Goal: Information Seeking & Learning: Learn about a topic

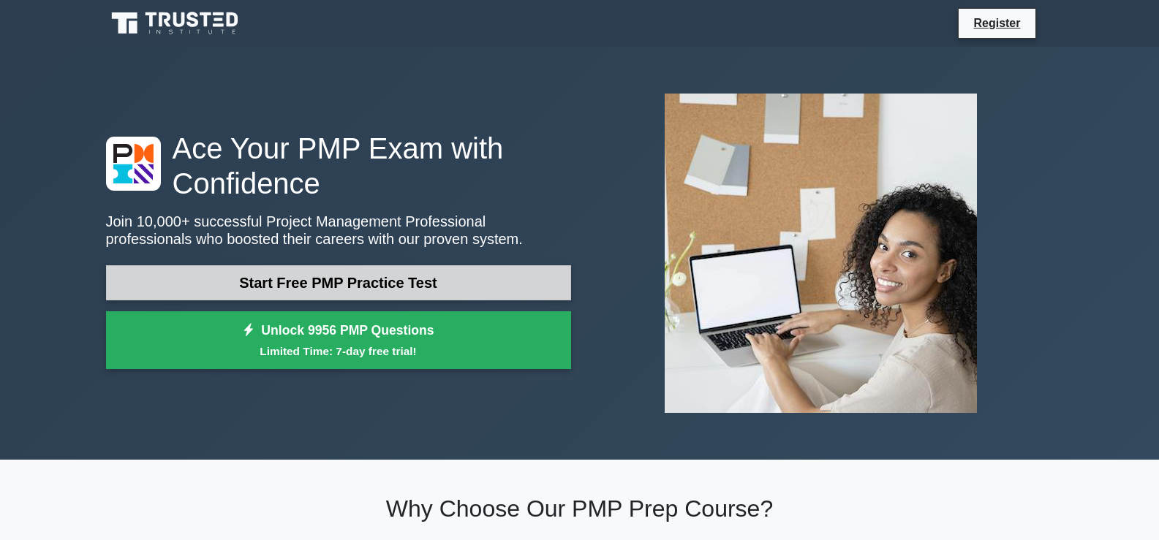
click at [445, 282] on link "Start Free PMP Practice Test" at bounding box center [338, 282] width 465 height 35
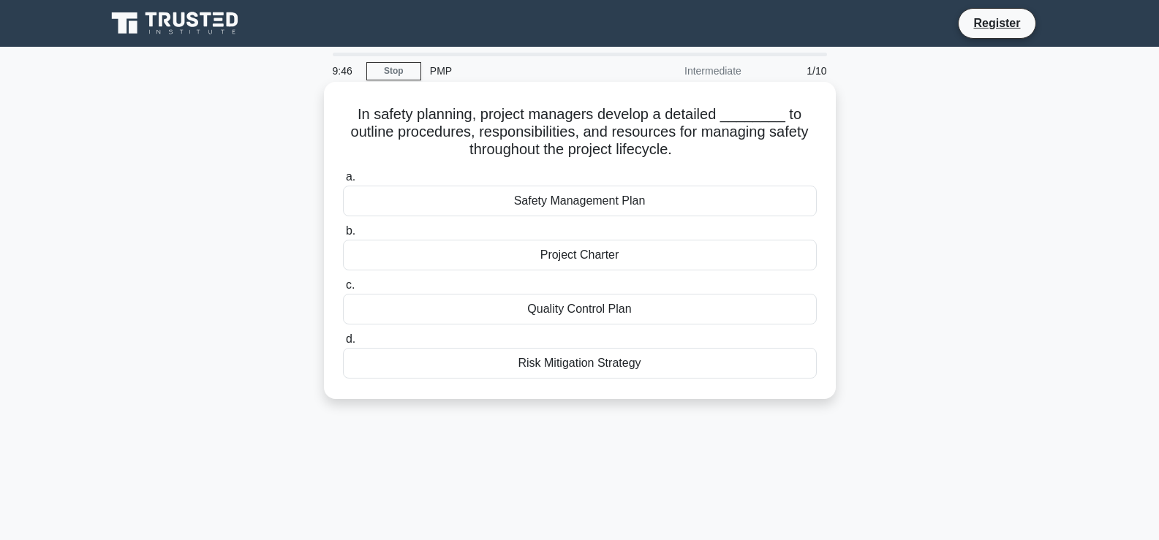
click at [593, 205] on div "Safety Management Plan" at bounding box center [580, 201] width 474 height 31
click at [343, 182] on input "a. Safety Management Plan" at bounding box center [343, 178] width 0 height 10
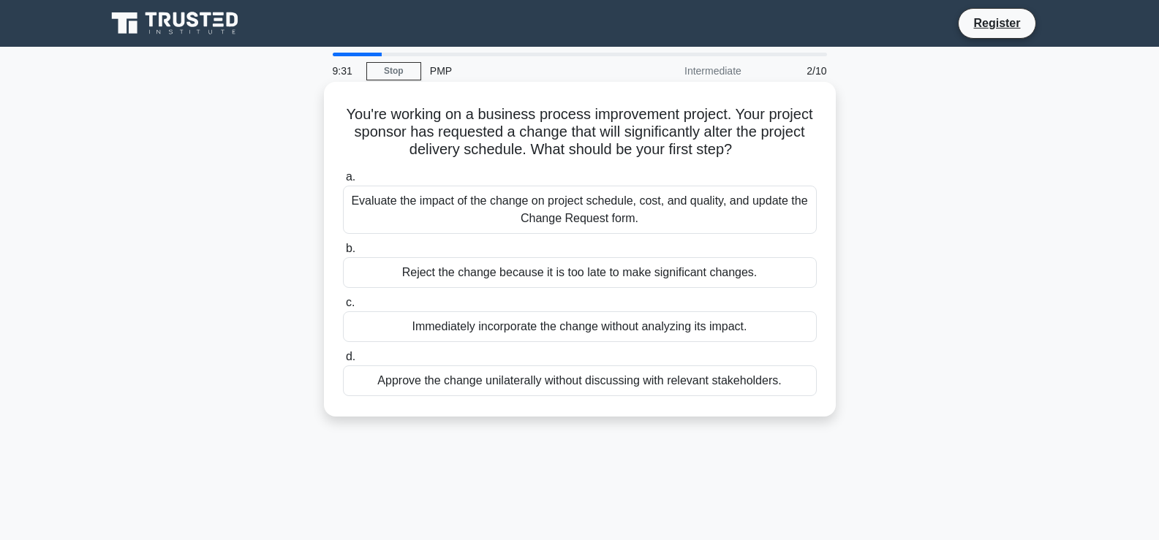
click at [717, 331] on div "Immediately incorporate the change without analyzing its impact." at bounding box center [580, 326] width 474 height 31
click at [343, 308] on input "c. Immediately incorporate the change without analyzing its impact." at bounding box center [343, 303] width 0 height 10
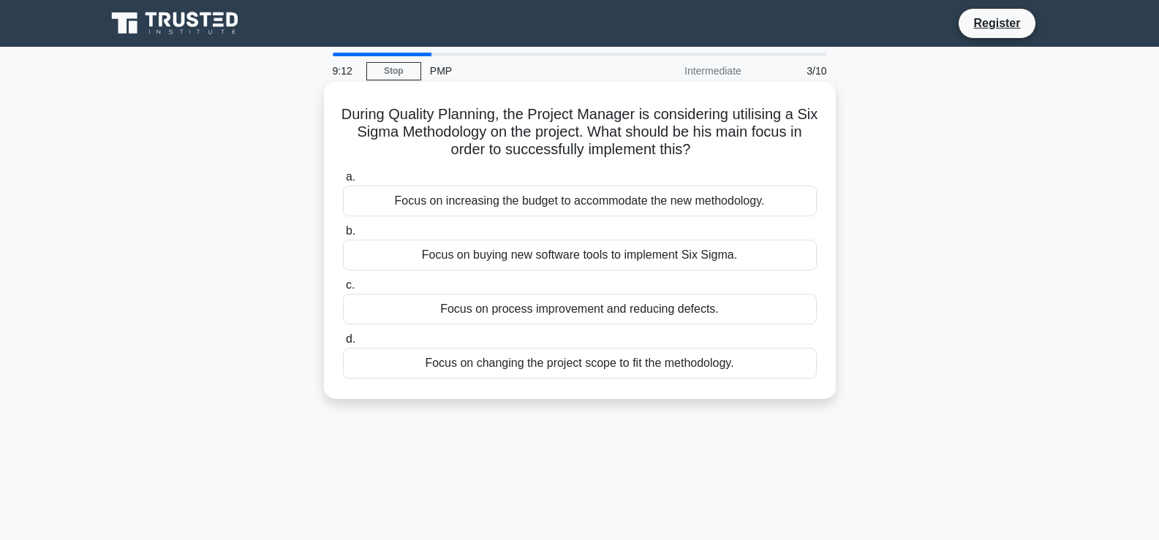
click at [610, 195] on div "Focus on increasing the budget to accommodate the new methodology." at bounding box center [580, 201] width 474 height 31
click at [343, 182] on input "a. Focus on increasing the budget to accommodate the new methodology." at bounding box center [343, 178] width 0 height 10
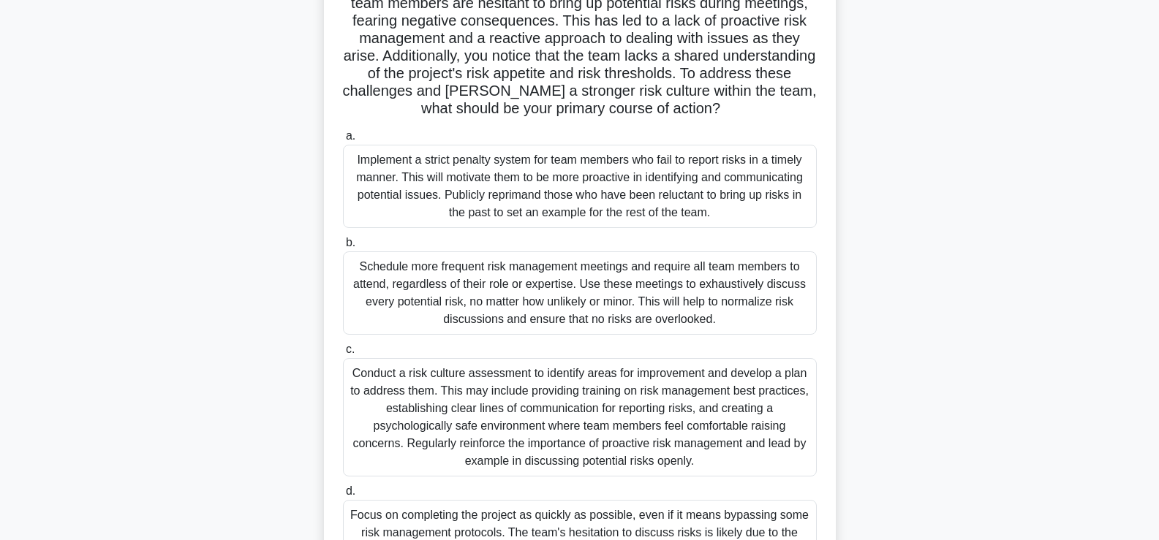
scroll to position [175, 0]
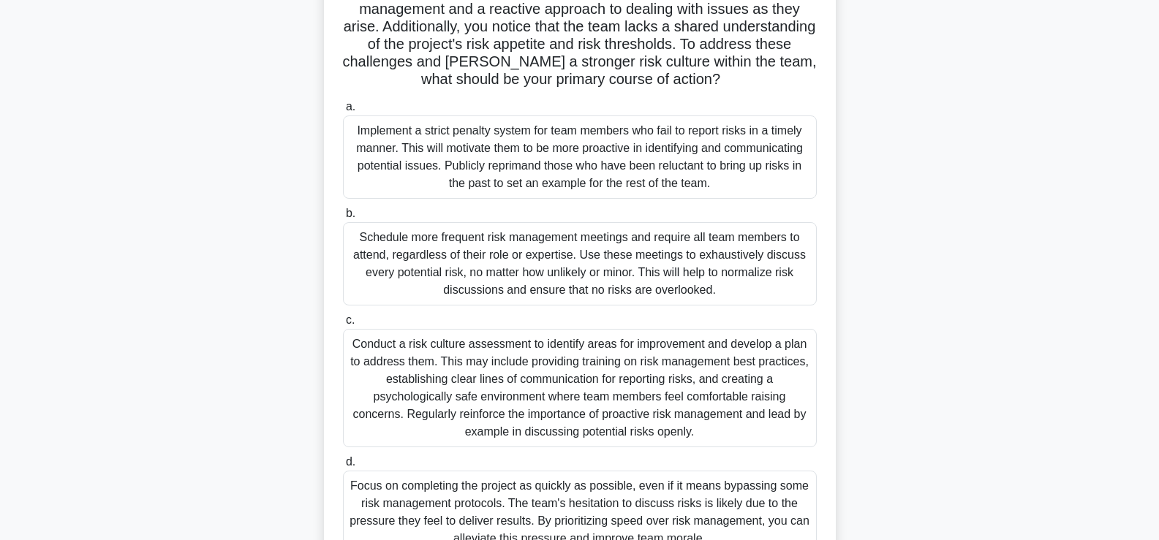
click at [548, 404] on div "Conduct a risk culture assessment to identify areas for improvement and develop…" at bounding box center [580, 388] width 474 height 118
click at [343, 325] on input "c. Conduct a risk culture assessment to identify areas for improvement and deve…" at bounding box center [343, 321] width 0 height 10
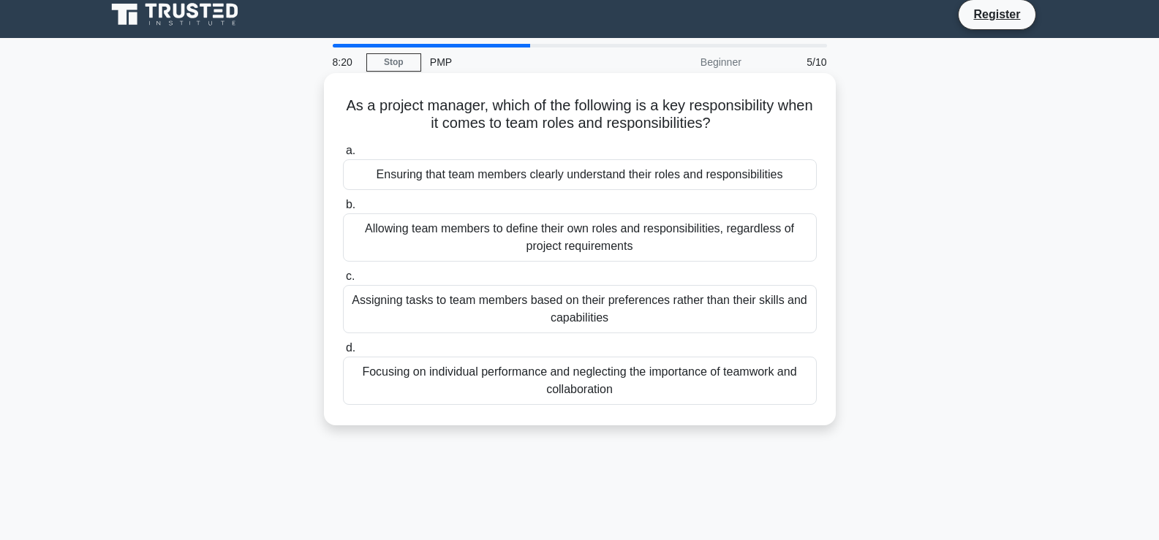
scroll to position [0, 0]
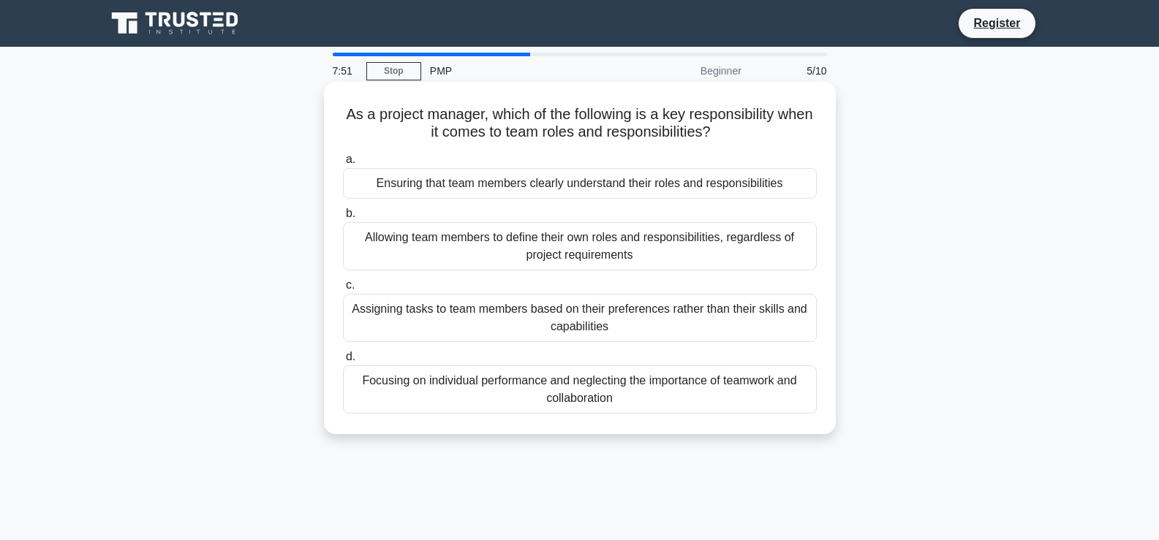
click at [582, 398] on div "Focusing on individual performance and neglecting the importance of teamwork an…" at bounding box center [580, 389] width 474 height 48
click at [343, 362] on input "d. Focusing on individual performance and neglecting the importance of teamwork…" at bounding box center [343, 357] width 0 height 10
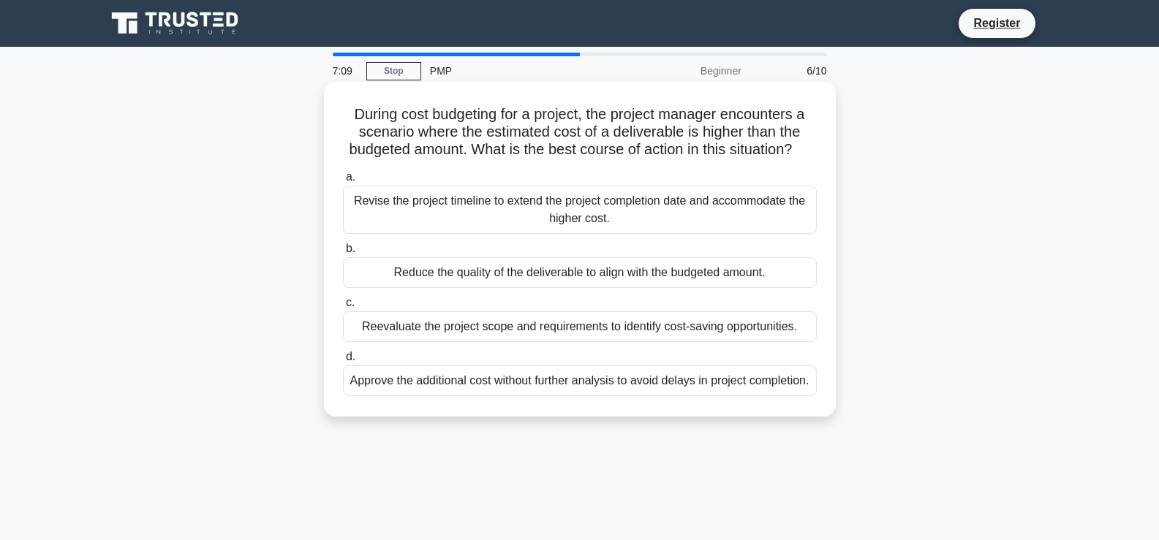
click at [481, 288] on div "Reduce the quality of the deliverable to align with the budgeted amount." at bounding box center [580, 272] width 474 height 31
click at [343, 254] on input "b. Reduce the quality of the deliverable to align with the budgeted amount." at bounding box center [343, 249] width 0 height 10
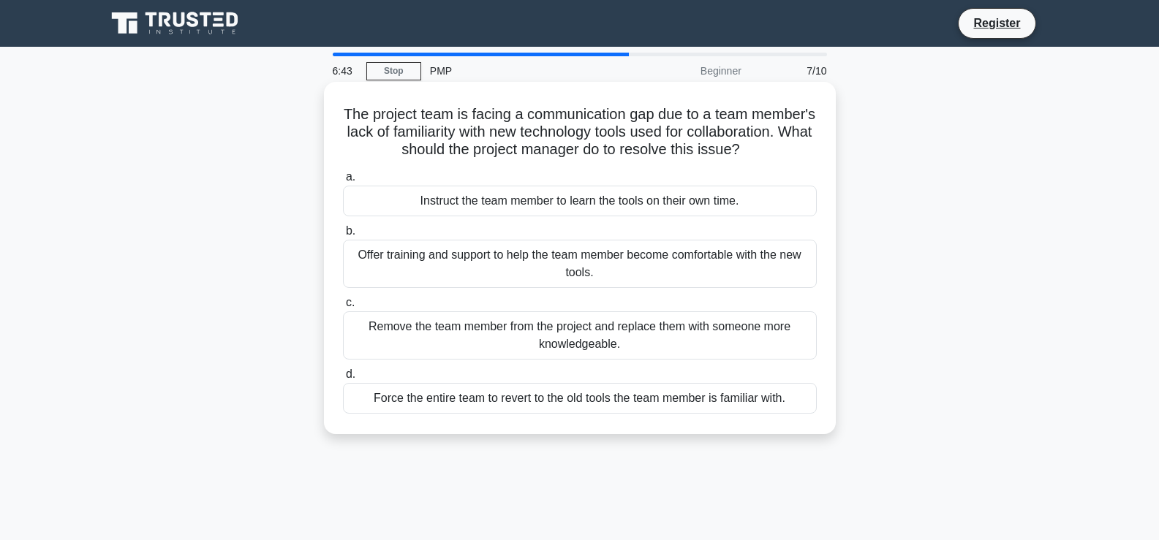
click at [476, 279] on div "Offer training and support to help the team member become comfortable with the …" at bounding box center [580, 264] width 474 height 48
click at [343, 236] on input "b. Offer training and support to help the team member become comfortable with t…" at bounding box center [343, 232] width 0 height 10
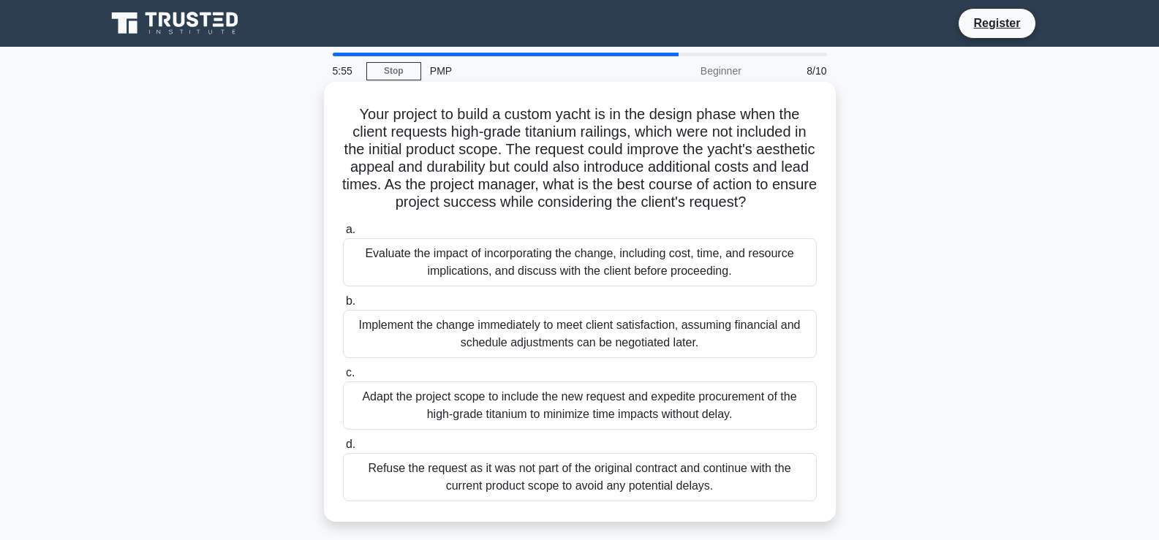
click at [414, 352] on div "Implement the change immediately to meet client satisfaction, assuming financia…" at bounding box center [580, 334] width 474 height 48
click at [343, 306] on input "b. Implement the change immediately to meet client satisfaction, assuming finan…" at bounding box center [343, 302] width 0 height 10
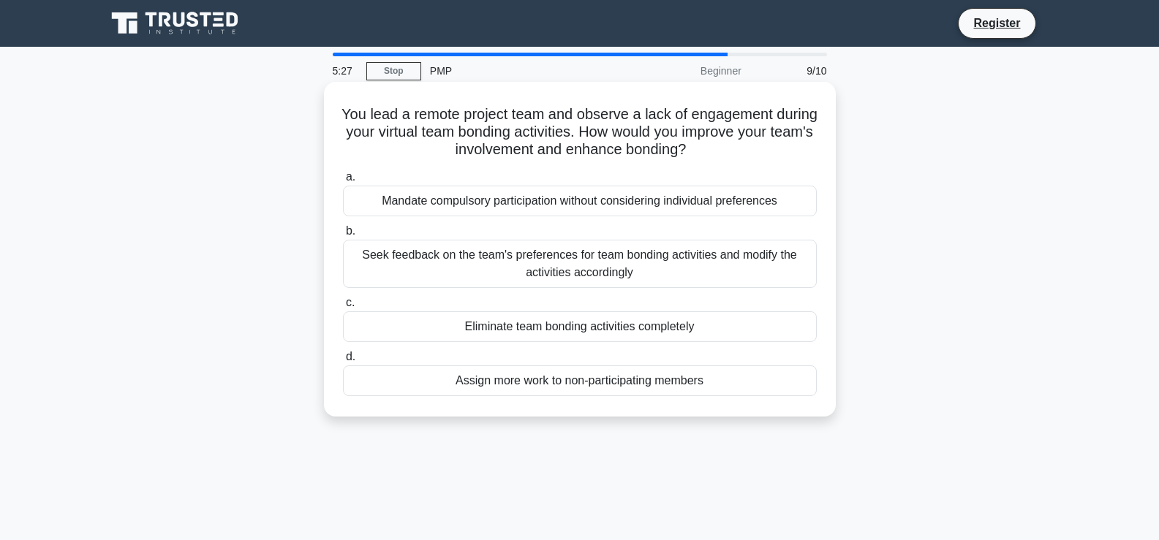
click at [451, 206] on div "Mandate compulsory participation without considering individual preferences" at bounding box center [580, 201] width 474 height 31
click at [343, 182] on input "a. Mandate compulsory participation without considering individual preferences" at bounding box center [343, 178] width 0 height 10
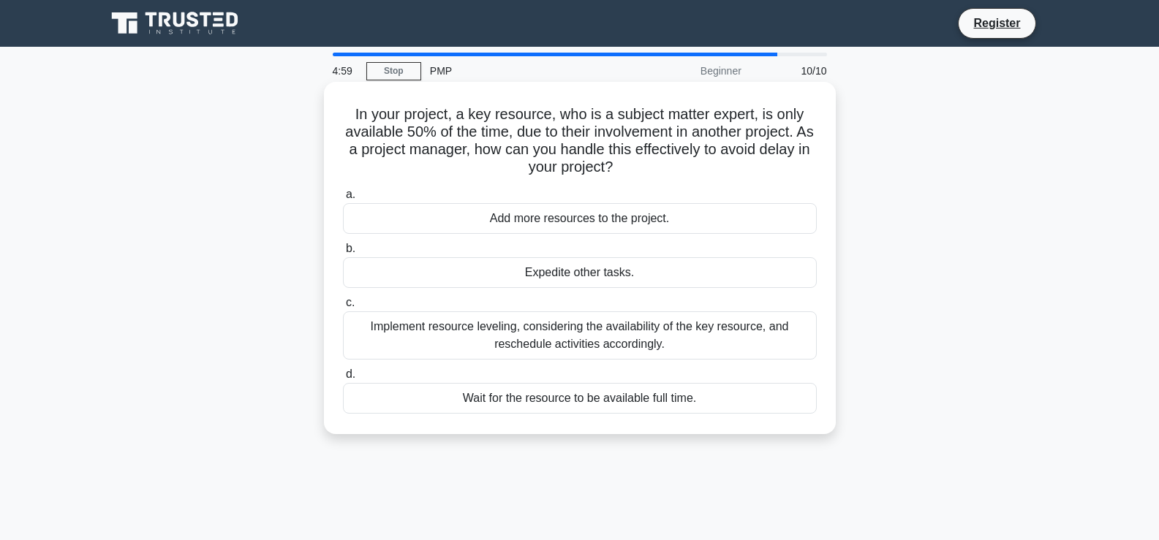
click at [478, 215] on div "Add more resources to the project." at bounding box center [580, 218] width 474 height 31
click at [343, 200] on input "a. Add more resources to the project." at bounding box center [343, 195] width 0 height 10
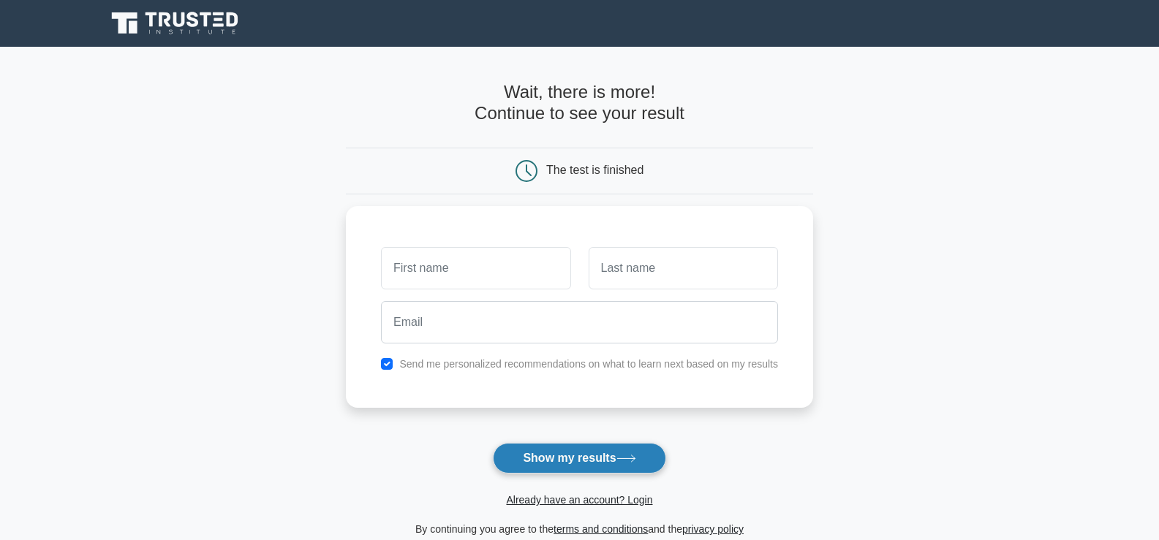
click at [527, 450] on button "Show my results" at bounding box center [579, 458] width 173 height 31
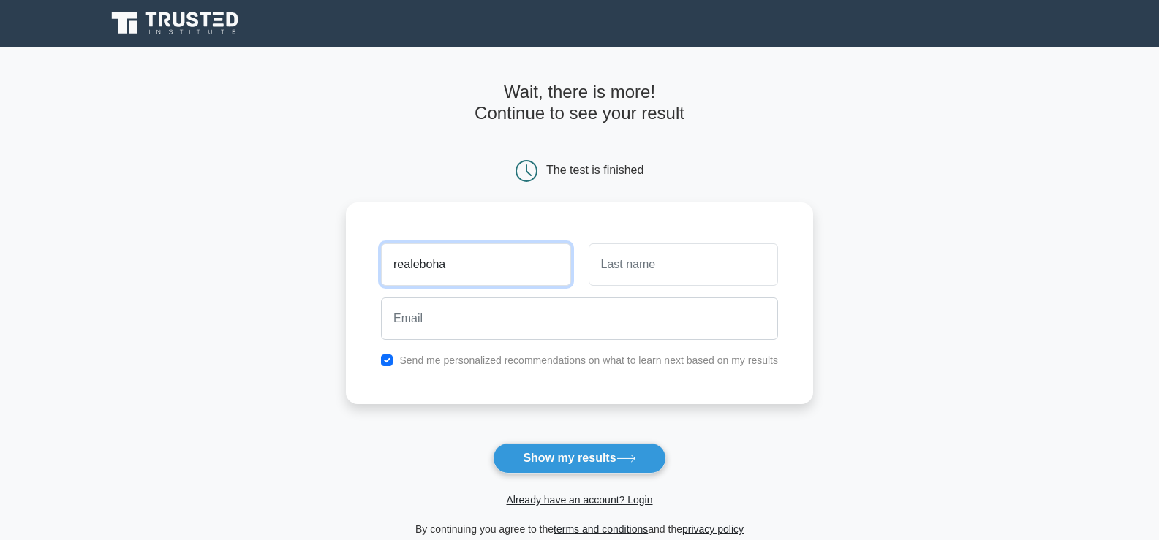
type input "realeboha"
click at [593, 277] on input "text" at bounding box center [682, 264] width 189 height 42
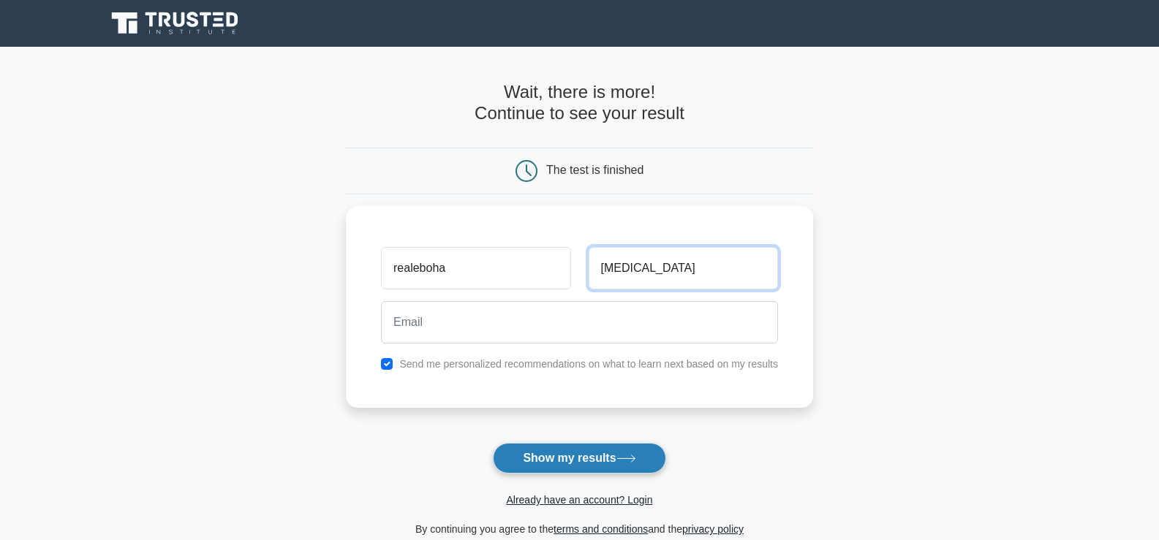
type input "makena"
click at [583, 452] on button "Show my results" at bounding box center [579, 458] width 173 height 31
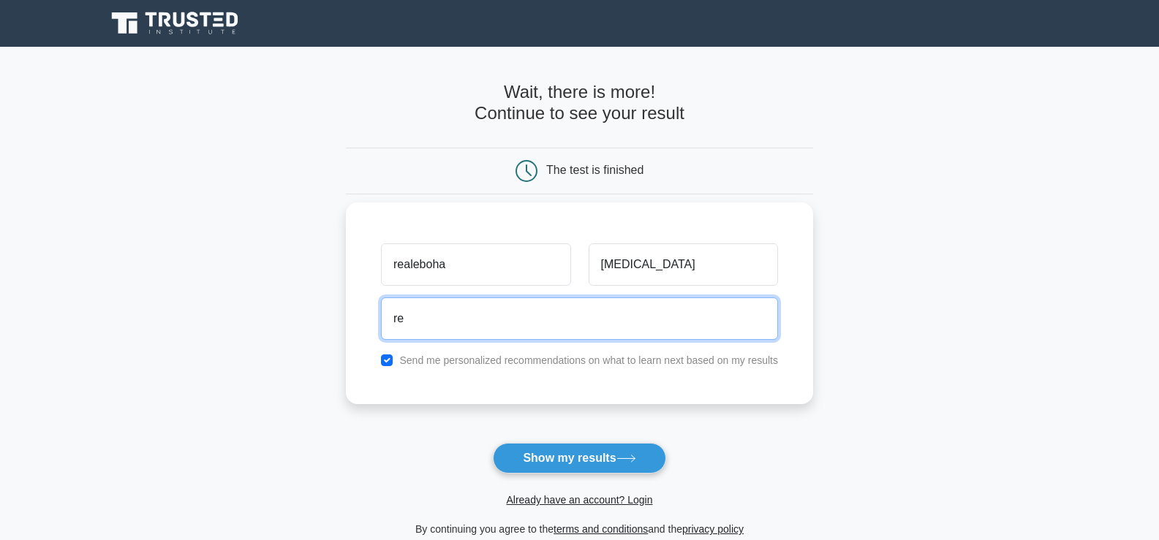
type input "r"
type input "@"
click at [457, 321] on input "REALEBOHA MAKENA" at bounding box center [579, 319] width 397 height 42
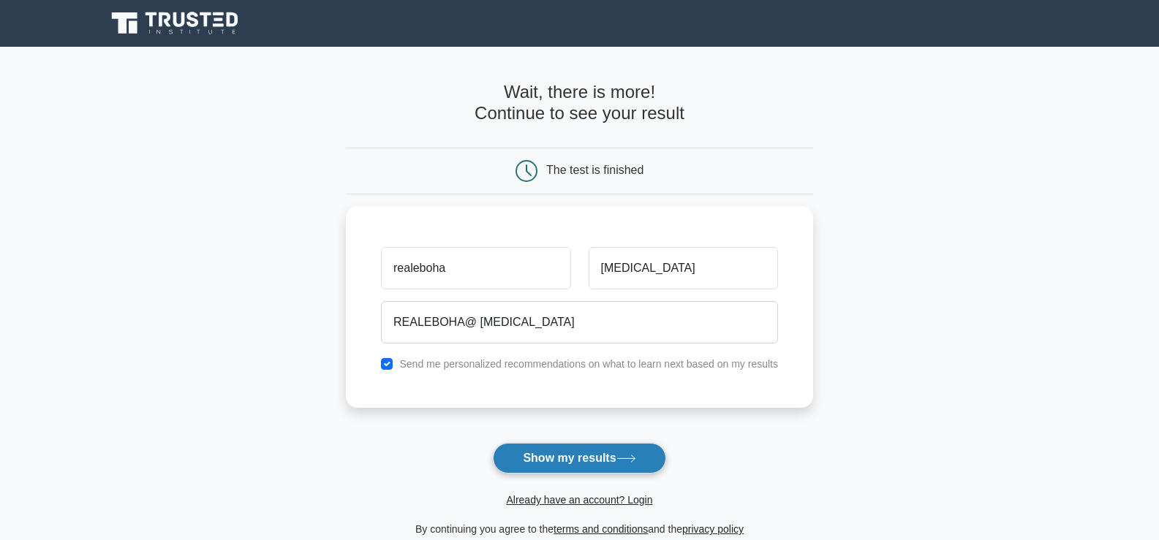
click at [599, 448] on form "Wait, there is more! Continue to see your result The test is finished realeboha" at bounding box center [579, 310] width 467 height 456
click at [609, 461] on button "Show my results" at bounding box center [579, 458] width 173 height 31
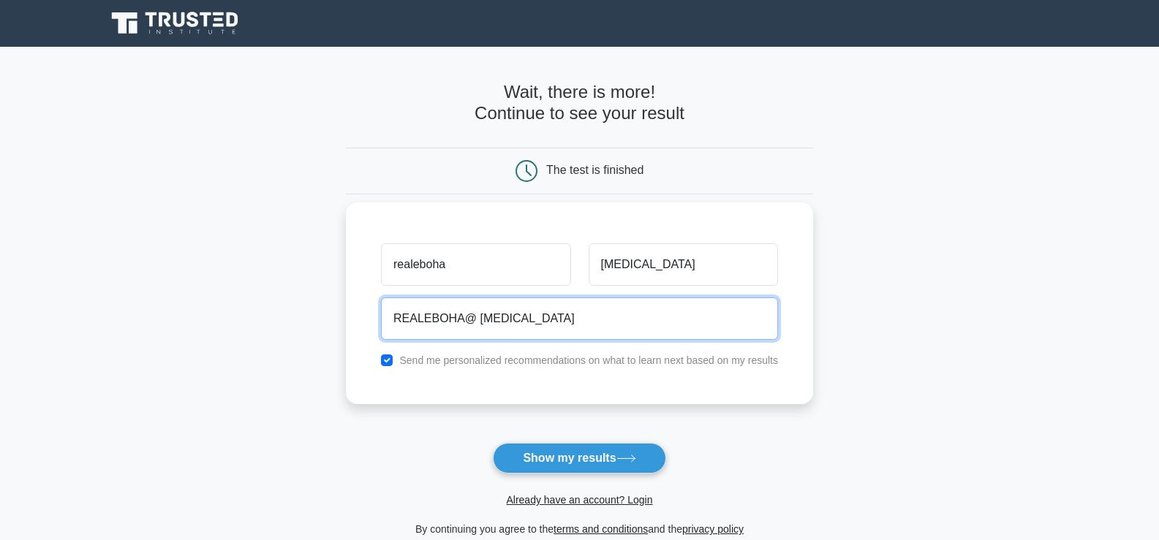
click at [519, 316] on input "REALEBOHA@ MAKENA" at bounding box center [579, 319] width 397 height 42
type input "R"
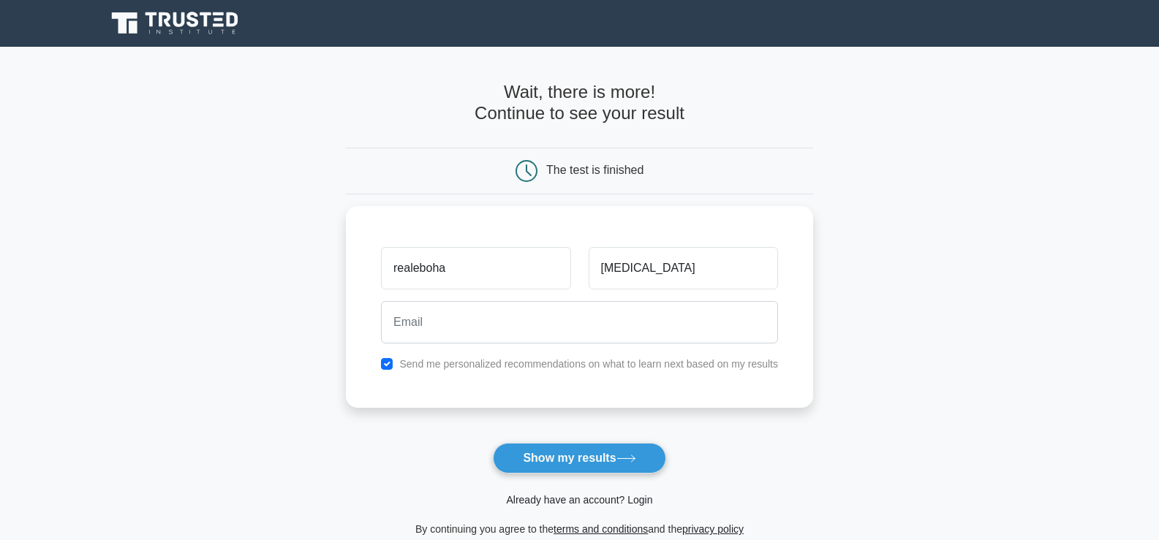
click at [556, 504] on link "Already have an account? Login" at bounding box center [579, 500] width 146 height 12
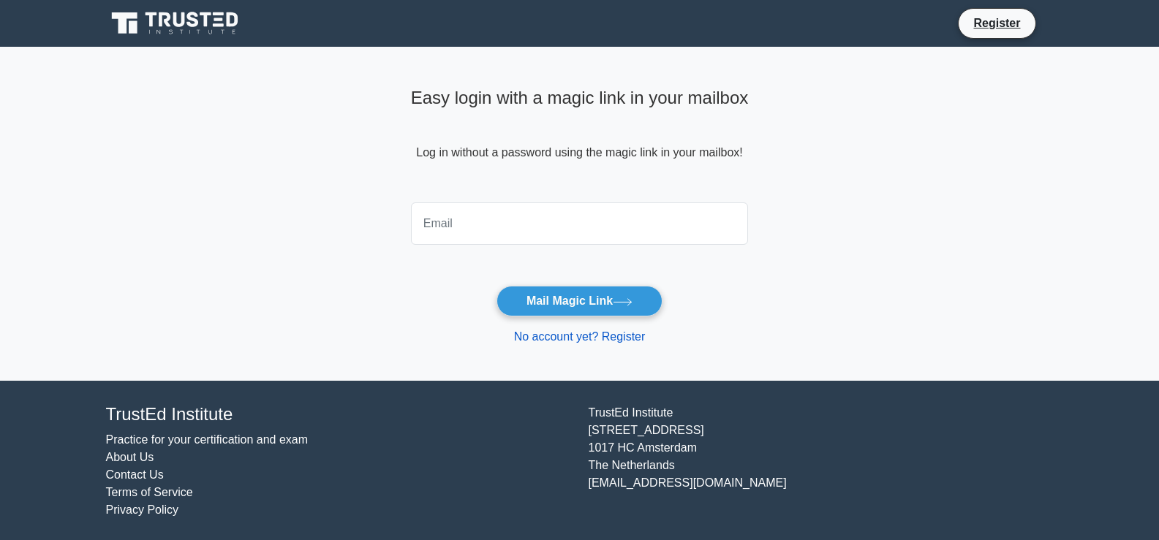
click at [533, 331] on link "No account yet? Register" at bounding box center [580, 336] width 132 height 12
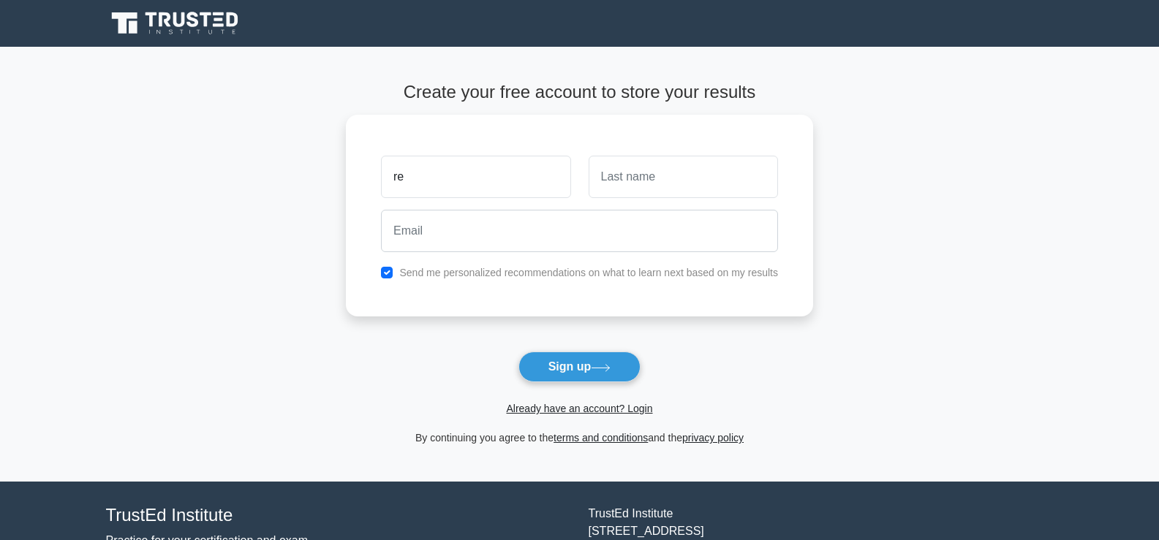
type input "r"
type input "REALEBOHA"
click at [594, 178] on input "text" at bounding box center [682, 173] width 189 height 42
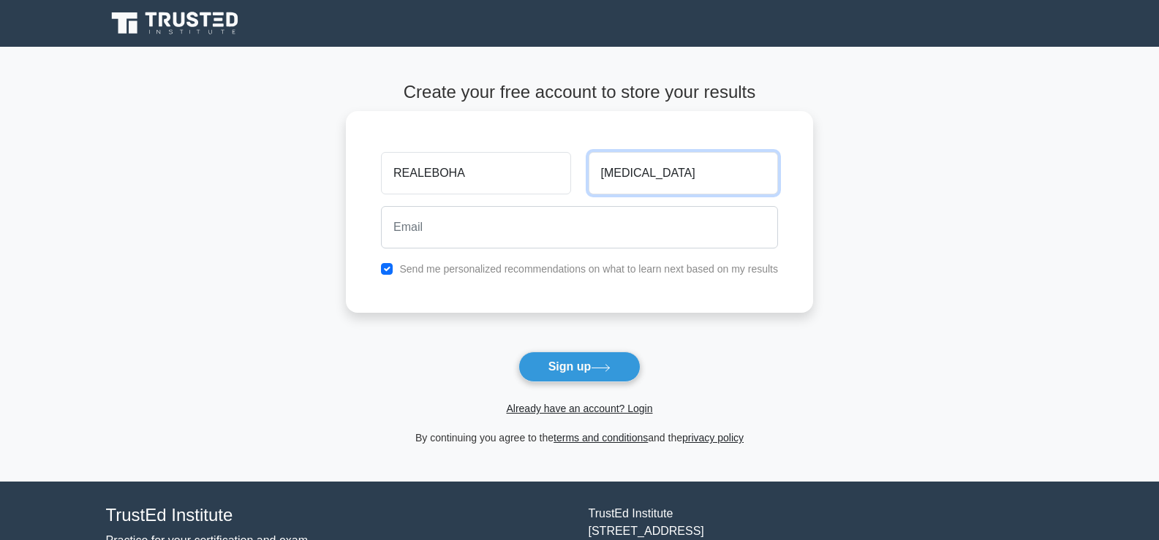
type input "[MEDICAL_DATA]"
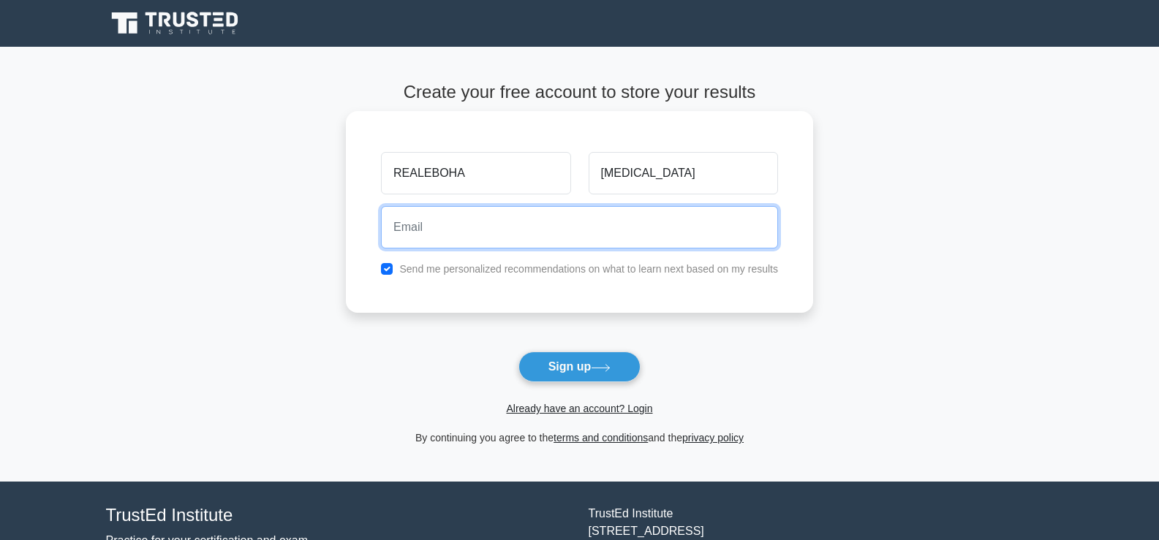
click at [387, 220] on input "email" at bounding box center [579, 227] width 397 height 42
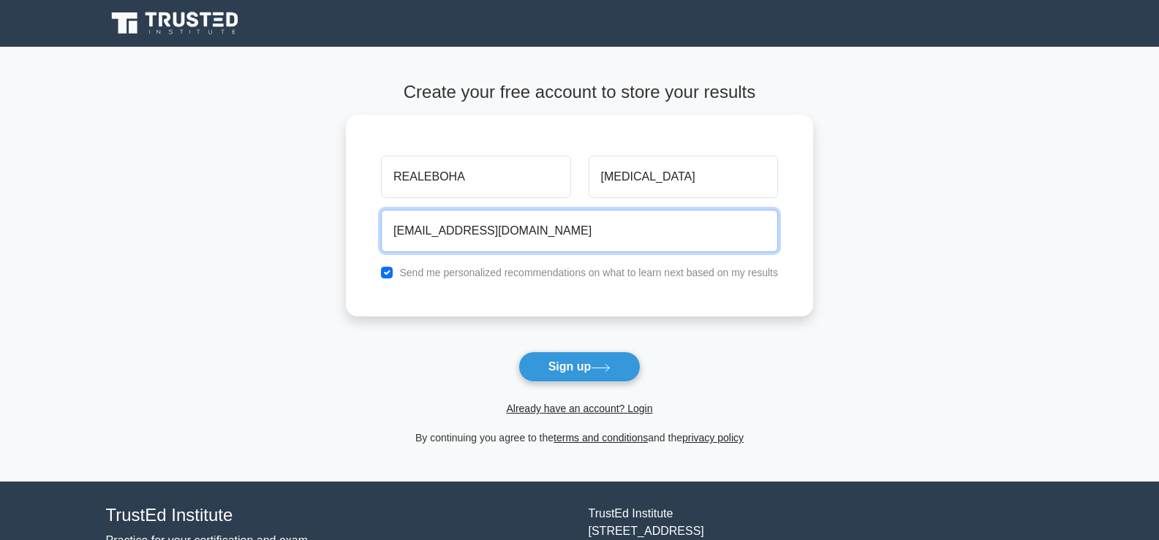
type input "[EMAIL_ADDRESS][DOMAIN_NAME]"
click at [518, 352] on button "Sign up" at bounding box center [579, 367] width 123 height 31
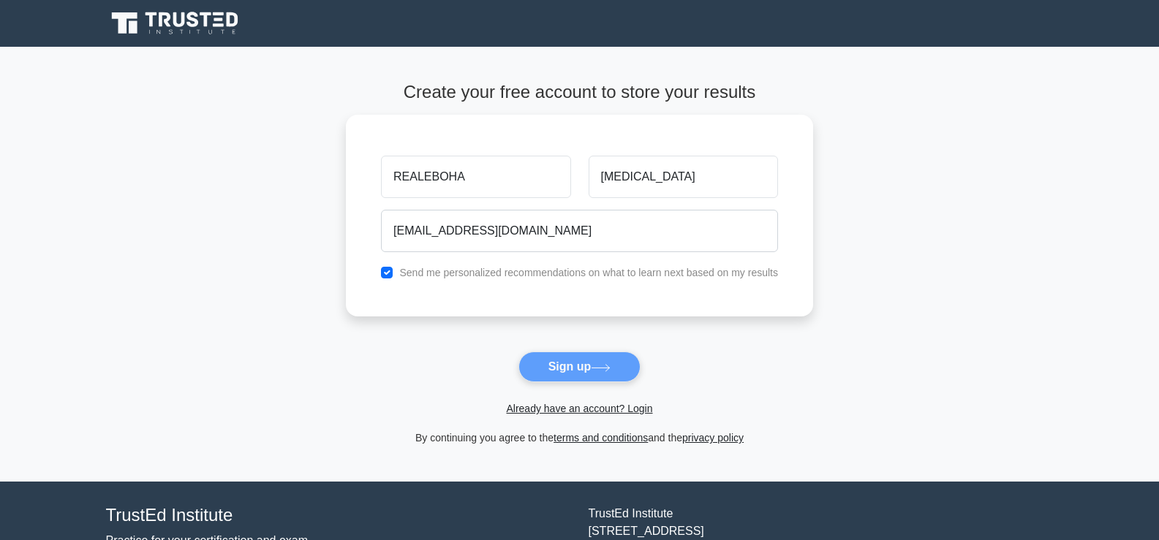
click at [570, 365] on form "Create your free account to store your results REALEBOHA [MEDICAL_DATA] [EMAIL_…" at bounding box center [579, 264] width 467 height 365
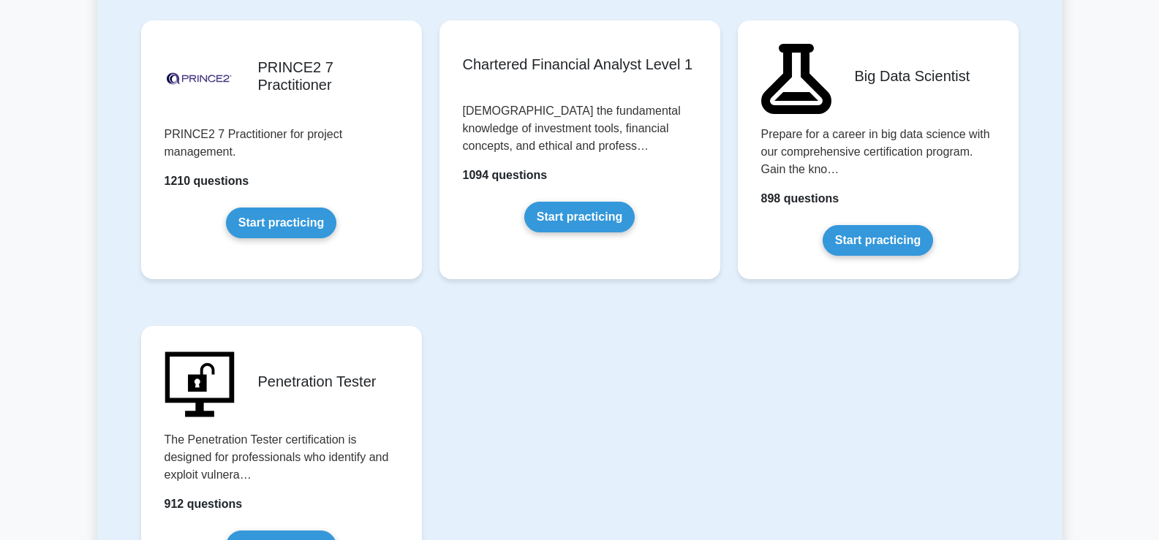
scroll to position [3041, 0]
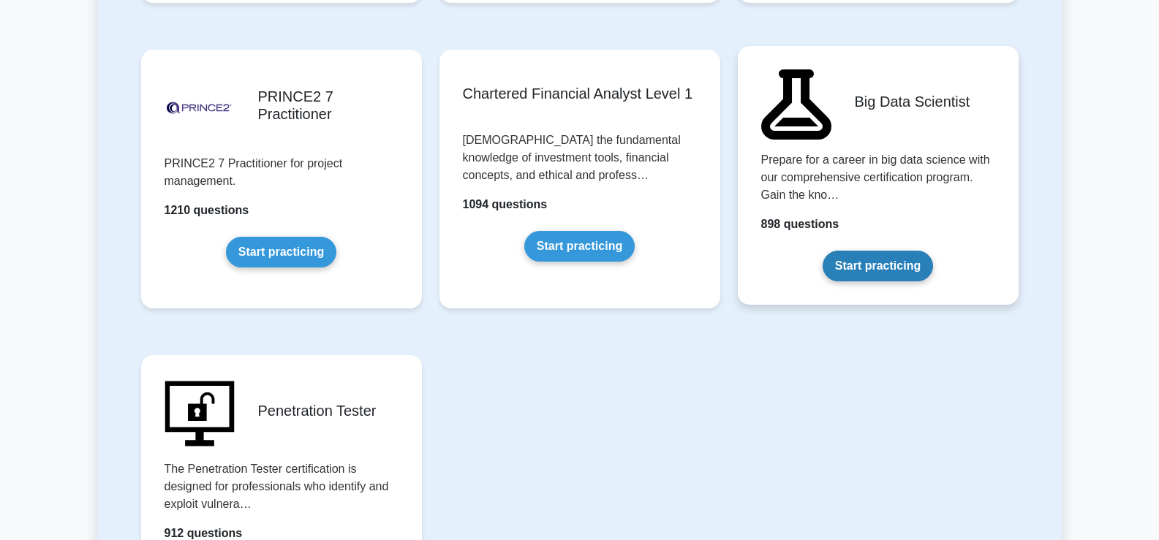
drag, startPoint x: 854, startPoint y: 262, endPoint x: 843, endPoint y: 262, distance: 11.0
click at [843, 262] on link "Start practicing" at bounding box center [877, 266] width 110 height 31
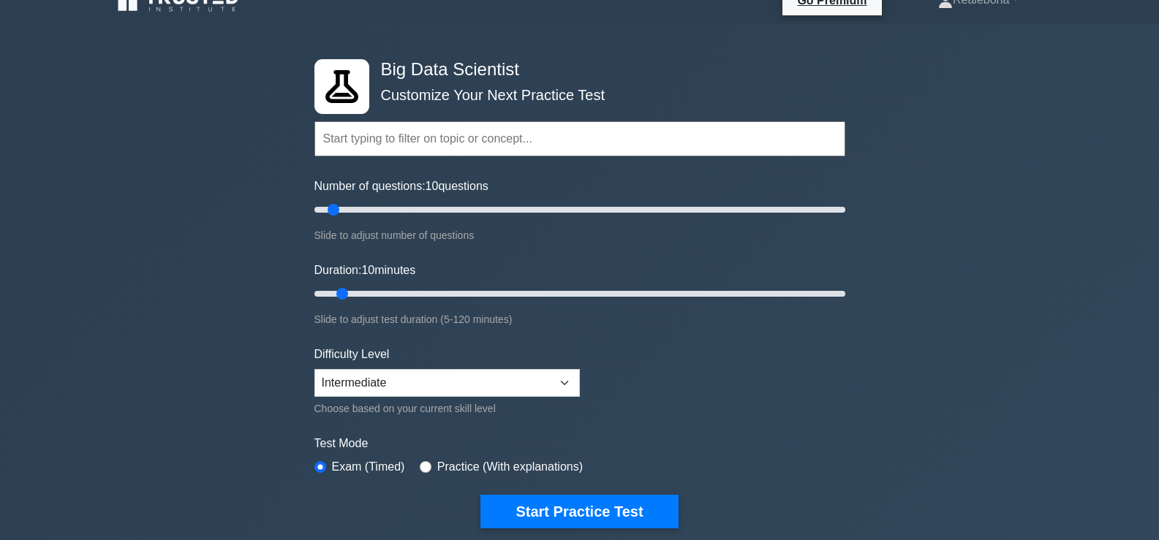
scroll to position [29, 0]
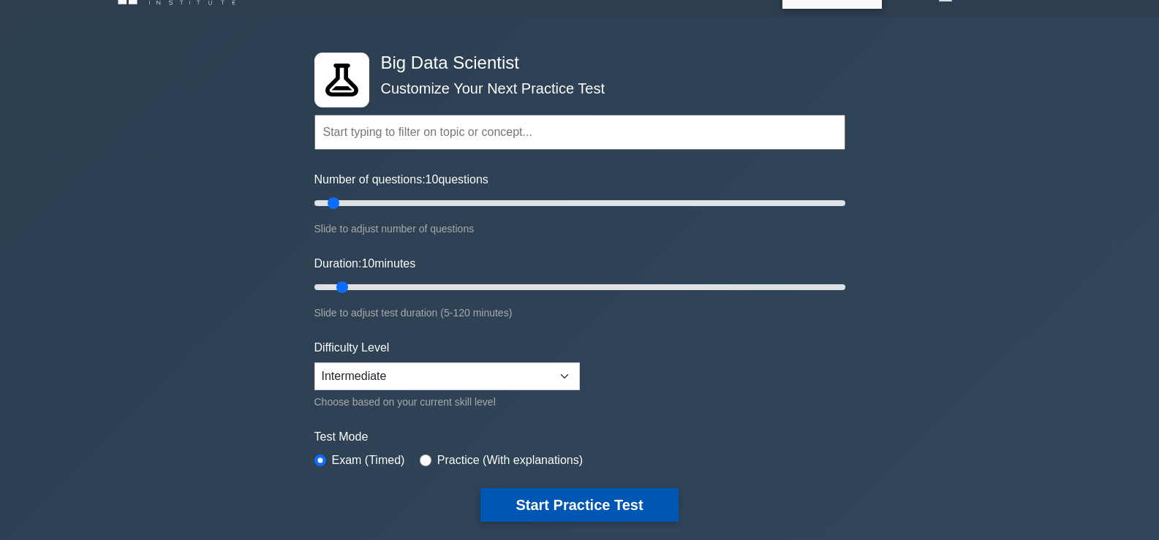
click at [611, 496] on button "Start Practice Test" at bounding box center [578, 505] width 197 height 34
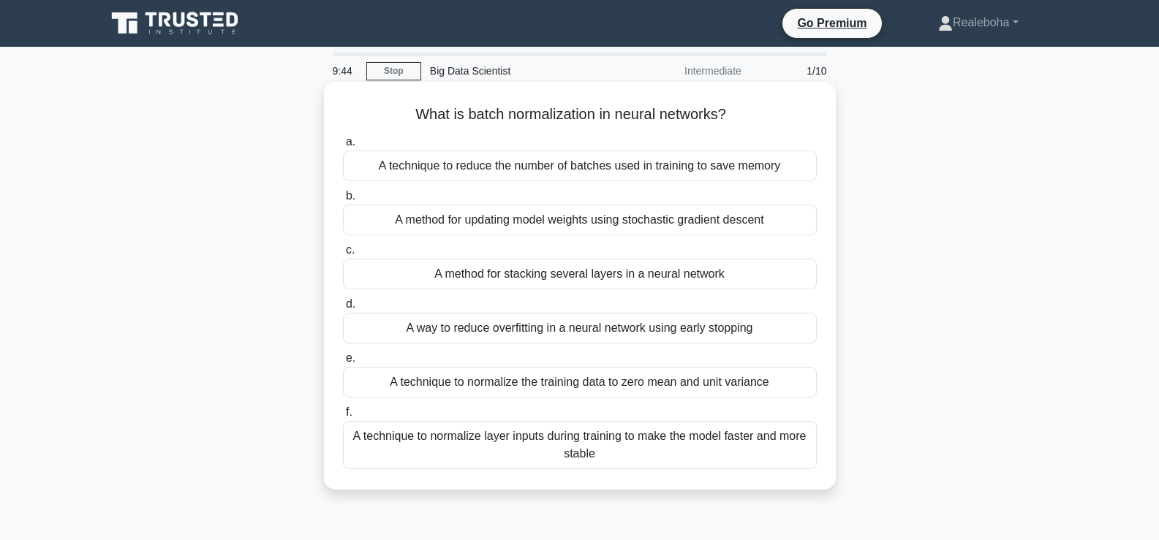
click at [600, 379] on div "A technique to normalize the training data to zero mean and unit variance" at bounding box center [580, 382] width 474 height 31
click at [343, 363] on input "e. A technique to normalize the training data to zero mean and unit variance" at bounding box center [343, 359] width 0 height 10
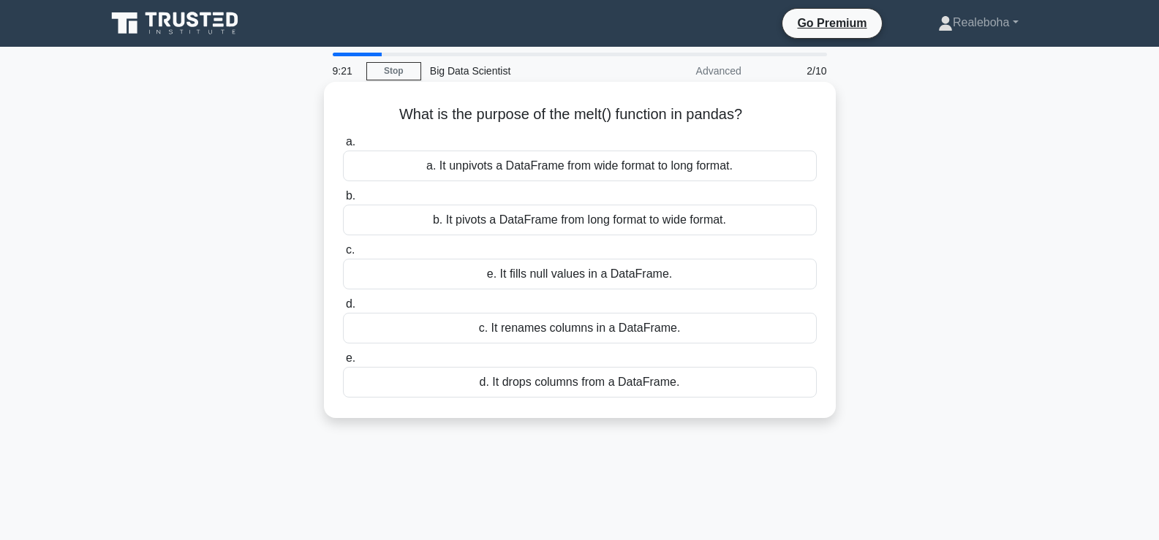
click at [539, 379] on div "d. It drops columns from a DataFrame." at bounding box center [580, 382] width 474 height 31
click at [343, 363] on input "e. d. It drops columns from a DataFrame." at bounding box center [343, 359] width 0 height 10
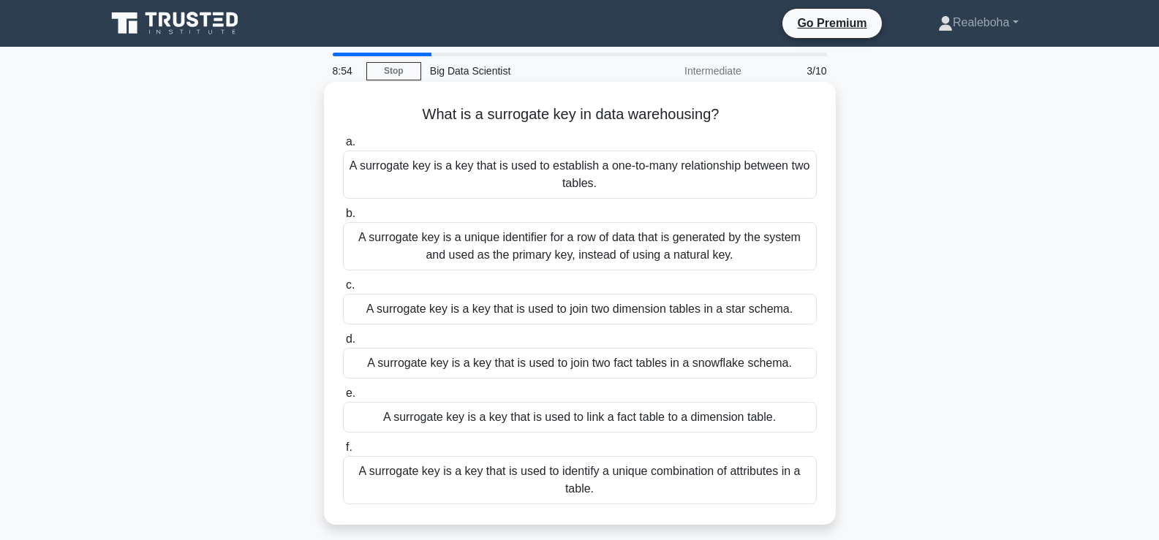
click at [560, 240] on div "A surrogate key is a unique identifier for a row of data that is generated by t…" at bounding box center [580, 246] width 474 height 48
click at [343, 219] on input "b. A surrogate key is a unique identifier for a row of data that is generated b…" at bounding box center [343, 214] width 0 height 10
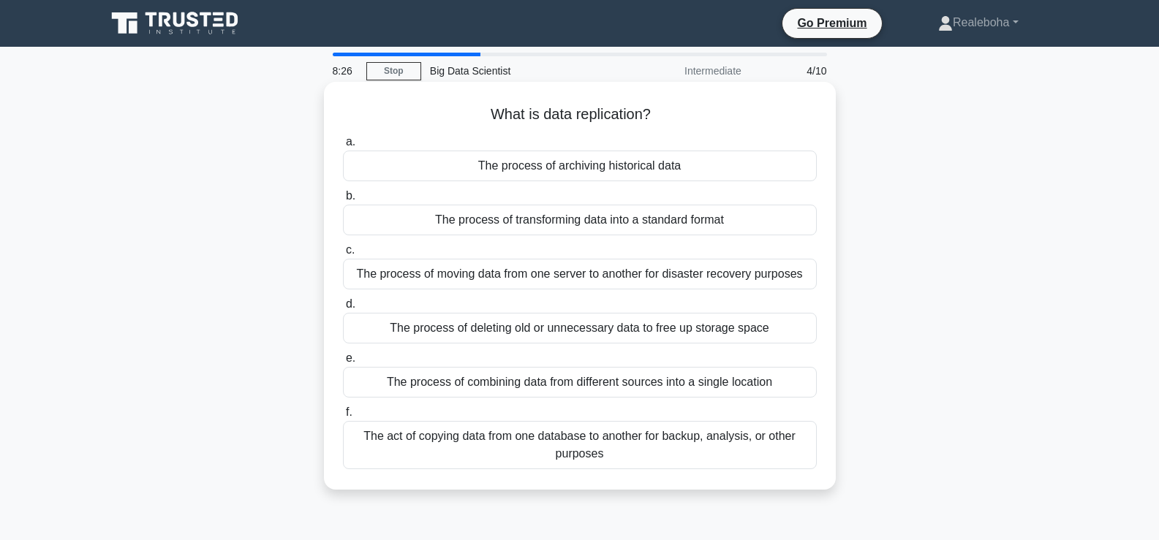
click at [565, 458] on div "The act of copying data from one database to another for backup, analysis, or o…" at bounding box center [580, 445] width 474 height 48
click at [343, 417] on input "f. The act of copying data from one database to another for backup, analysis, o…" at bounding box center [343, 413] width 0 height 10
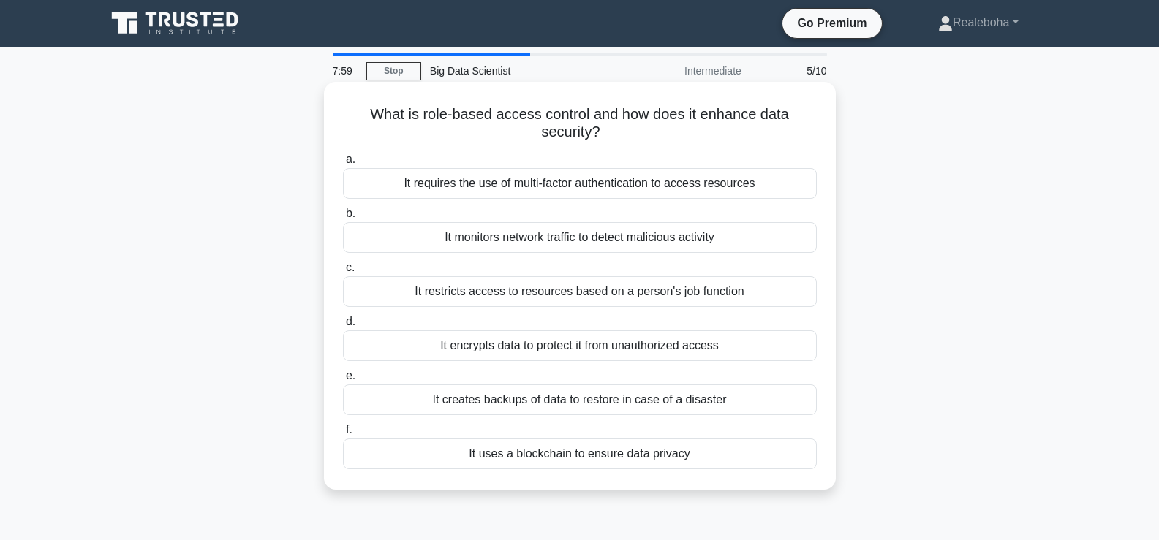
click at [616, 240] on div "It monitors network traffic to detect malicious activity" at bounding box center [580, 237] width 474 height 31
click at [343, 219] on input "b. It monitors network traffic to detect malicious activity" at bounding box center [343, 214] width 0 height 10
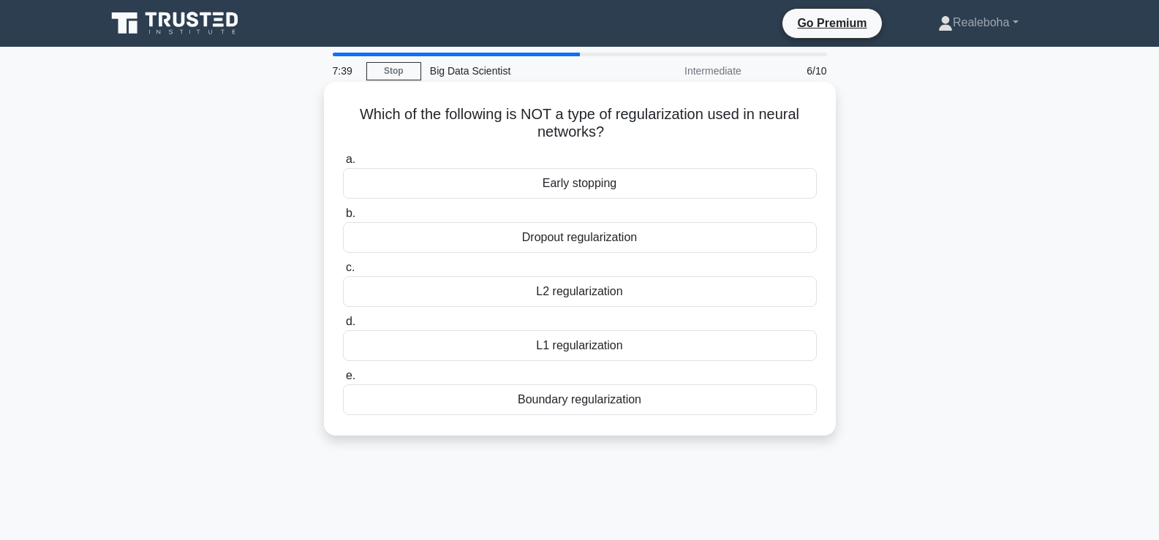
click at [594, 402] on div "Boundary regularization" at bounding box center [580, 399] width 474 height 31
click at [343, 381] on input "e. Boundary regularization" at bounding box center [343, 376] width 0 height 10
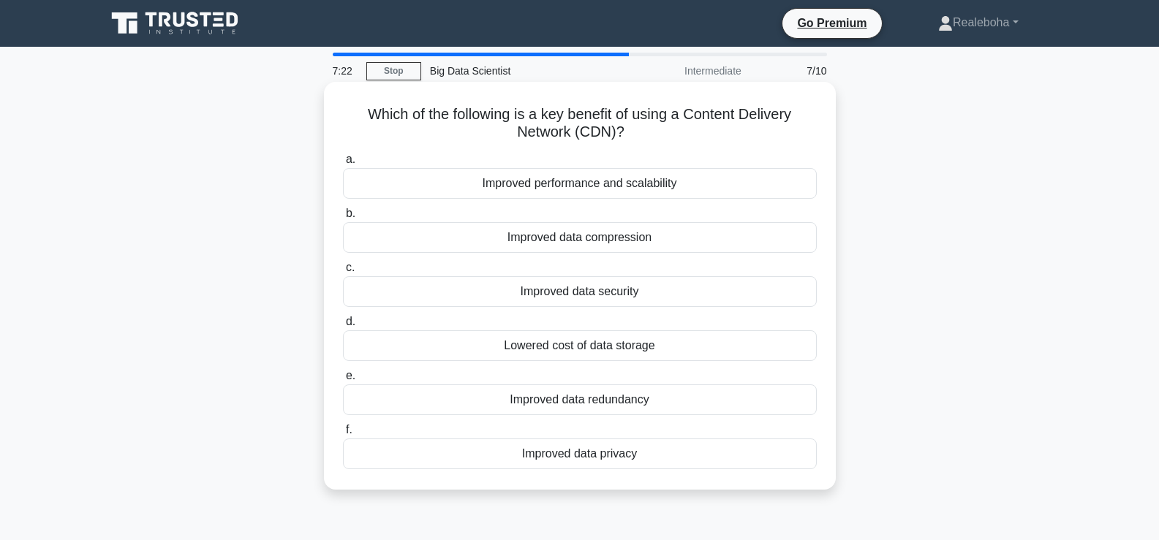
click at [568, 454] on div "Improved data privacy" at bounding box center [580, 454] width 474 height 31
click at [343, 435] on input "f. Improved data privacy" at bounding box center [343, 430] width 0 height 10
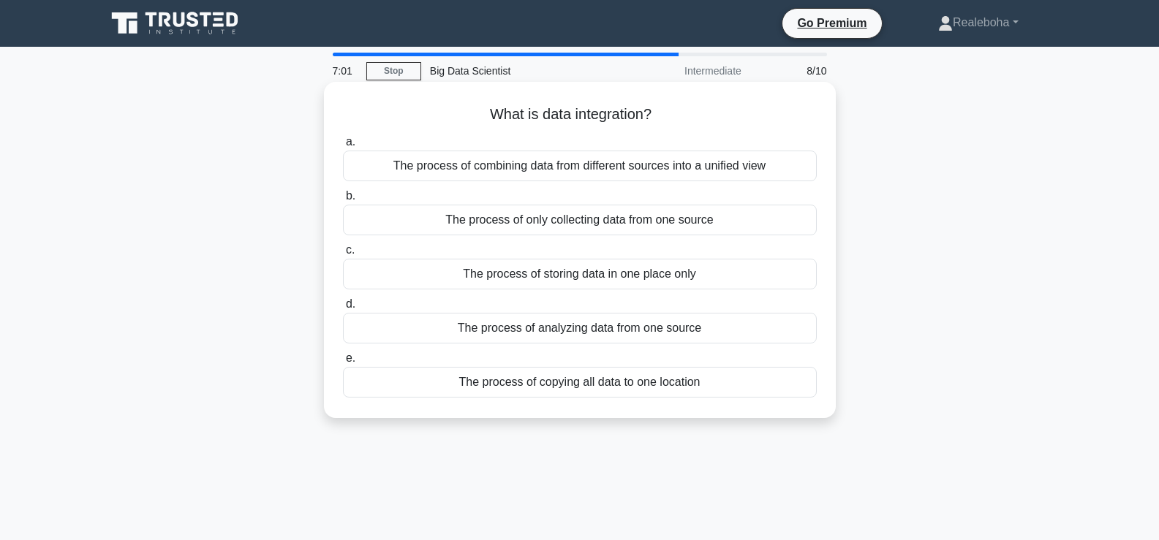
click at [621, 218] on div "The process of only collecting data from one source" at bounding box center [580, 220] width 474 height 31
click at [343, 201] on input "b. The process of only collecting data from one source" at bounding box center [343, 197] width 0 height 10
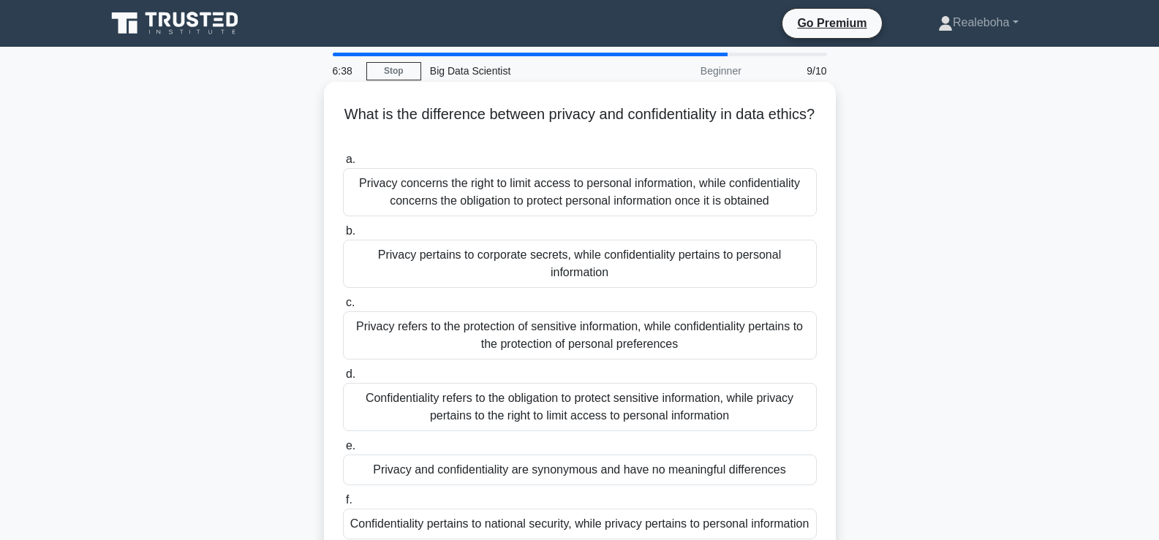
click at [579, 342] on div "Privacy refers to the protection of sensitive information, while confidentialit…" at bounding box center [580, 335] width 474 height 48
click at [343, 308] on input "c. Privacy refers to the protection of sensitive information, while confidentia…" at bounding box center [343, 303] width 0 height 10
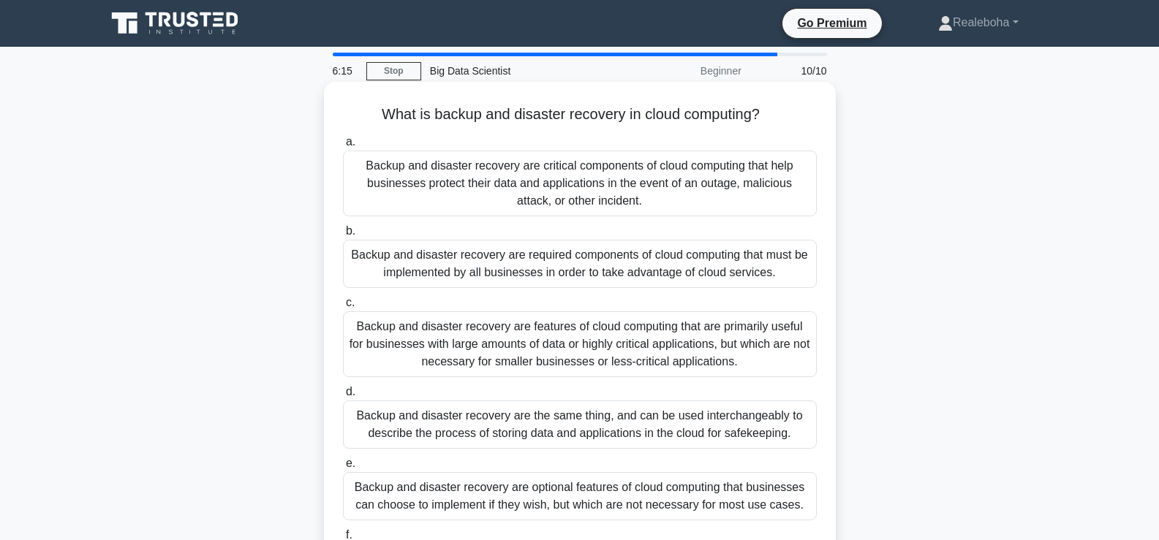
click at [629, 164] on div "Backup and disaster recovery are critical components of cloud computing that he…" at bounding box center [580, 184] width 474 height 66
click at [343, 147] on input "a. Backup and disaster recovery are critical components of cloud computing that…" at bounding box center [343, 142] width 0 height 10
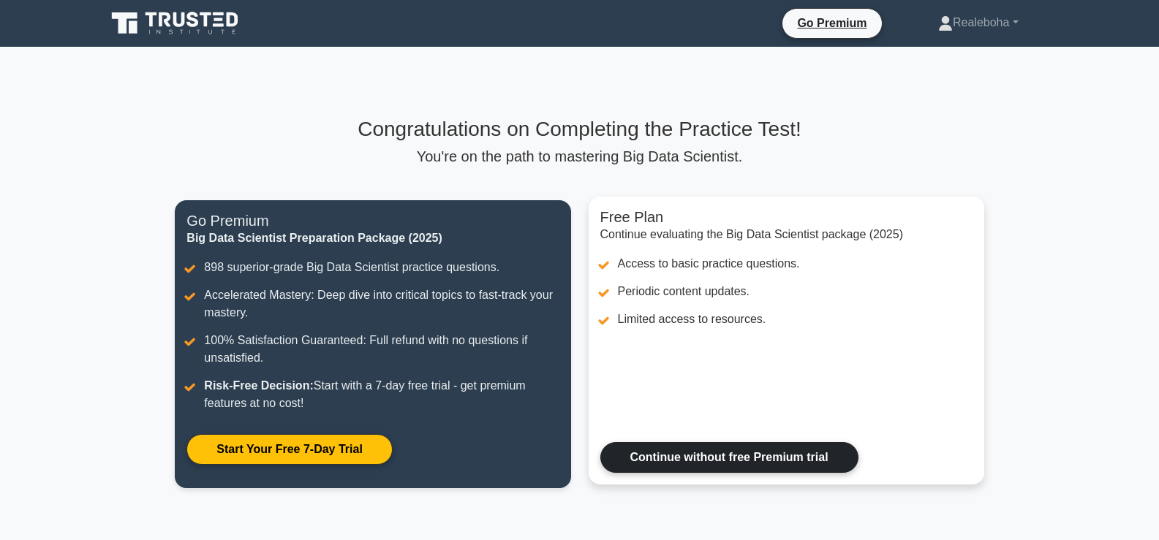
click at [764, 452] on link "Continue without free Premium trial" at bounding box center [729, 457] width 258 height 31
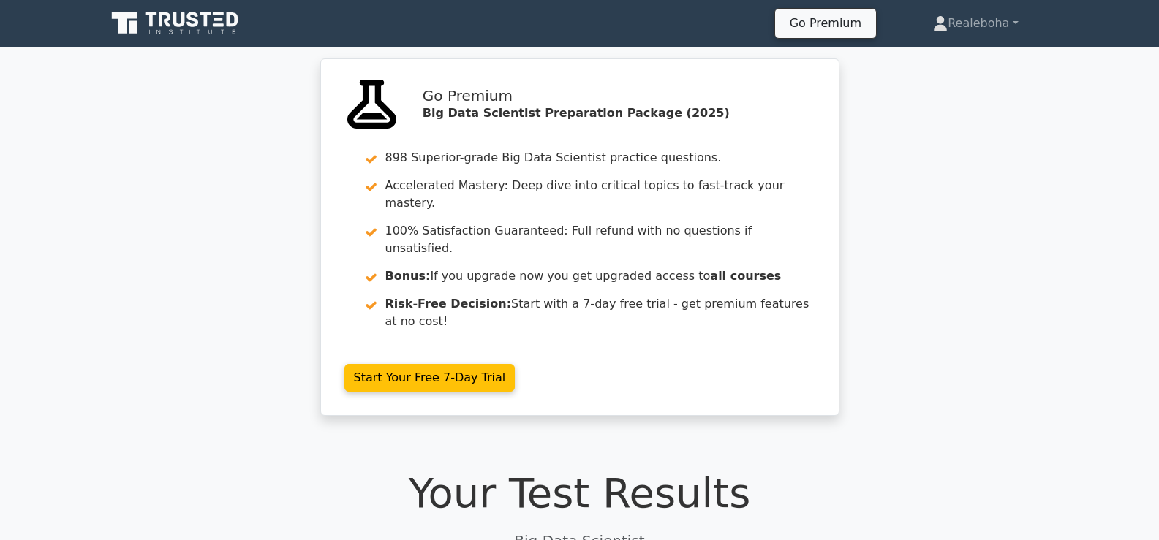
click at [576, 469] on h1 "Your Test Results" at bounding box center [579, 493] width 947 height 49
click at [588, 530] on p "Big Data Scientist" at bounding box center [579, 541] width 947 height 22
click at [662, 469] on h1 "Your Test Results" at bounding box center [579, 493] width 947 height 49
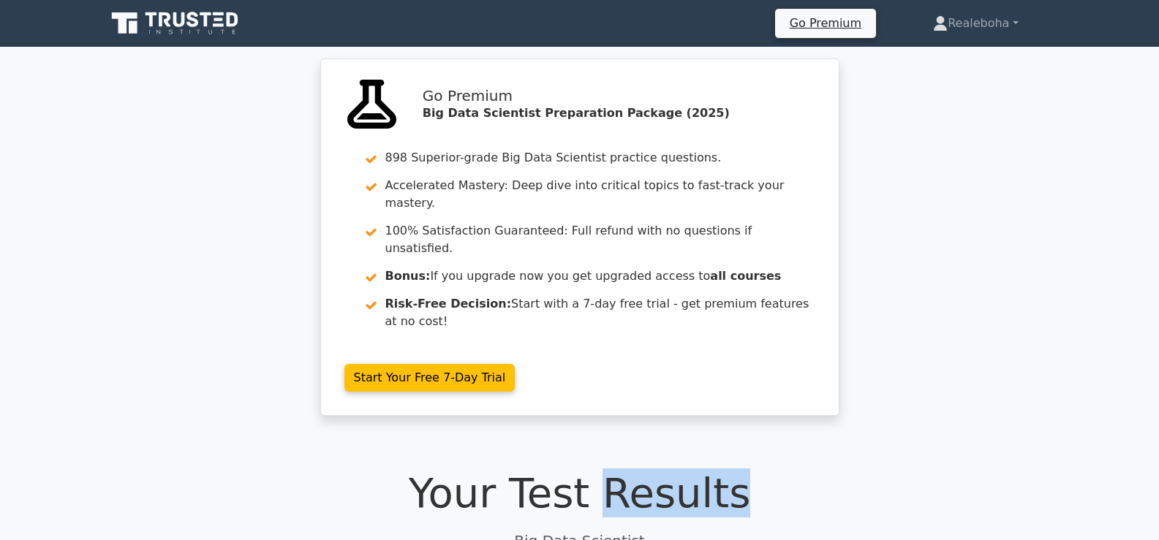
click at [662, 469] on h1 "Your Test Results" at bounding box center [579, 493] width 947 height 49
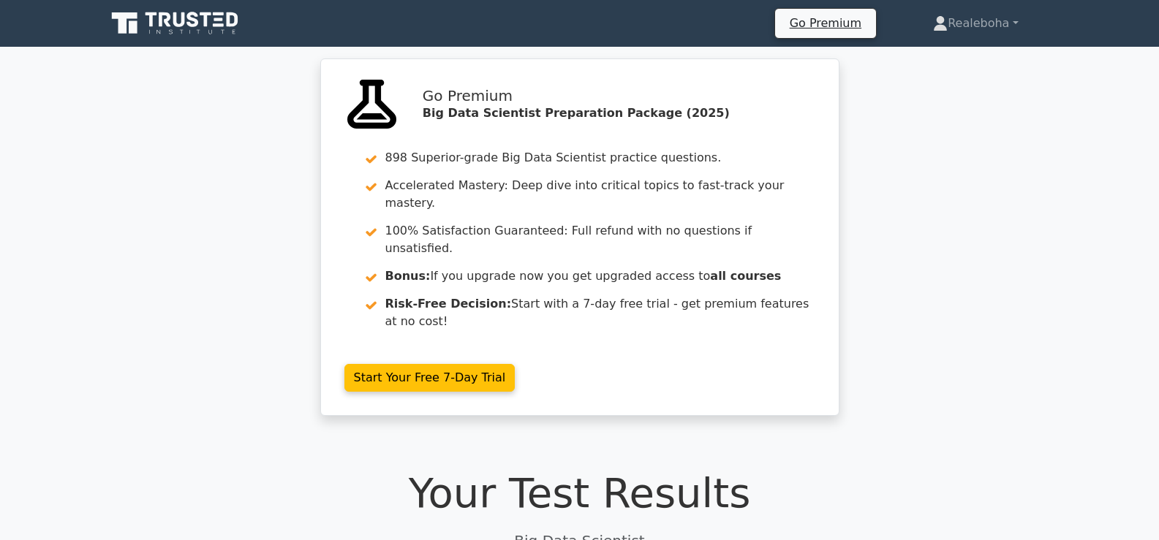
click at [577, 469] on h1 "Your Test Results" at bounding box center [579, 493] width 947 height 49
click at [593, 469] on h1 "Your Test Results" at bounding box center [579, 493] width 947 height 49
click at [683, 530] on p "Big Data Scientist" at bounding box center [579, 541] width 947 height 22
drag, startPoint x: 651, startPoint y: 463, endPoint x: 633, endPoint y: 465, distance: 18.3
click at [639, 469] on h1 "Your Test Results" at bounding box center [579, 493] width 947 height 49
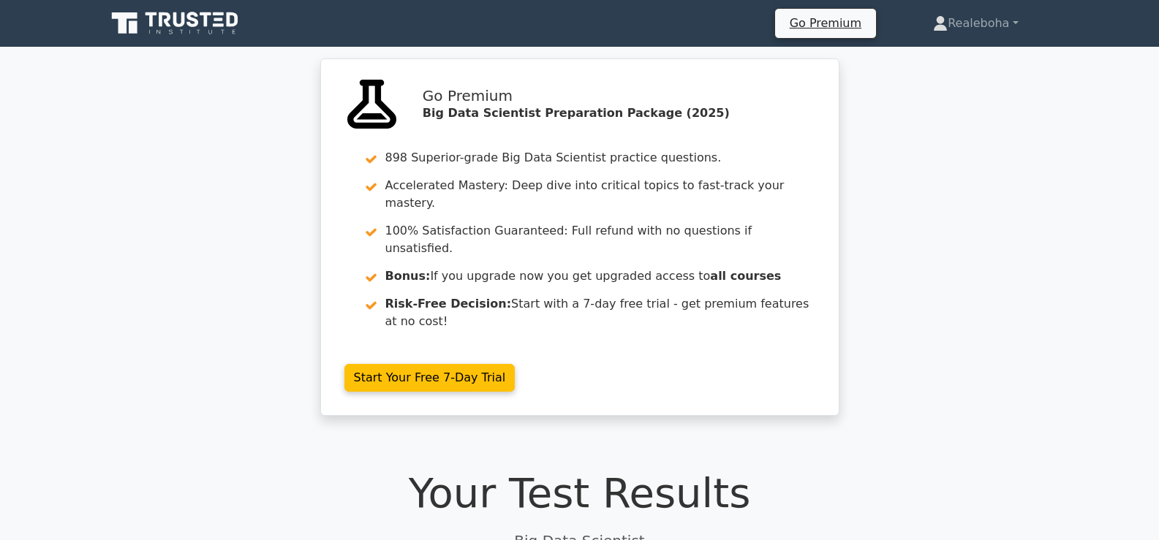
click at [613, 530] on p "Big Data Scientist" at bounding box center [579, 541] width 947 height 22
click at [604, 530] on p "Big Data Scientist" at bounding box center [579, 541] width 947 height 22
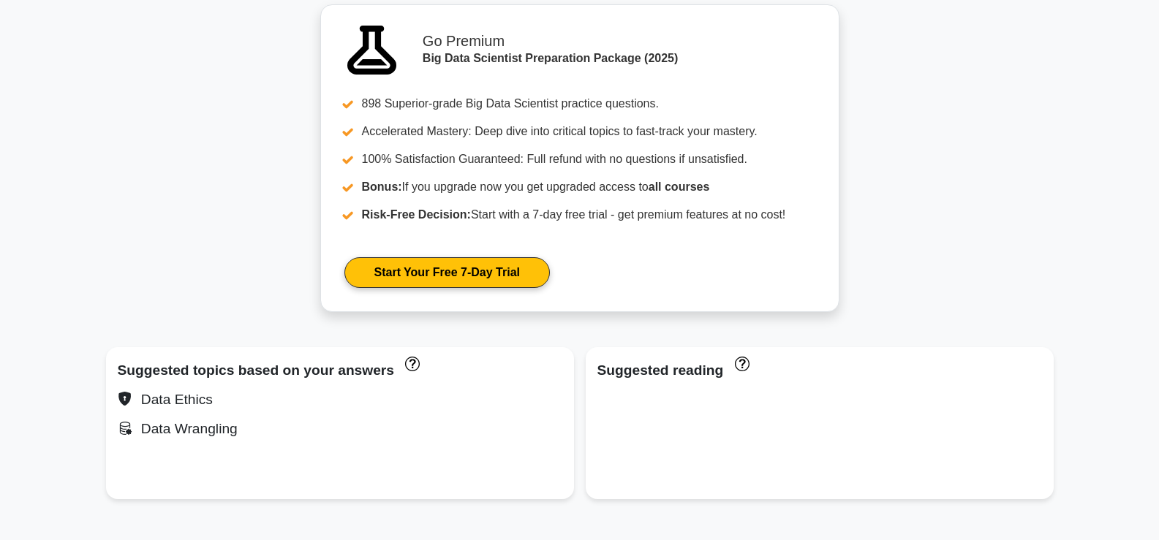
scroll to position [965, 0]
